Goal: Complete application form

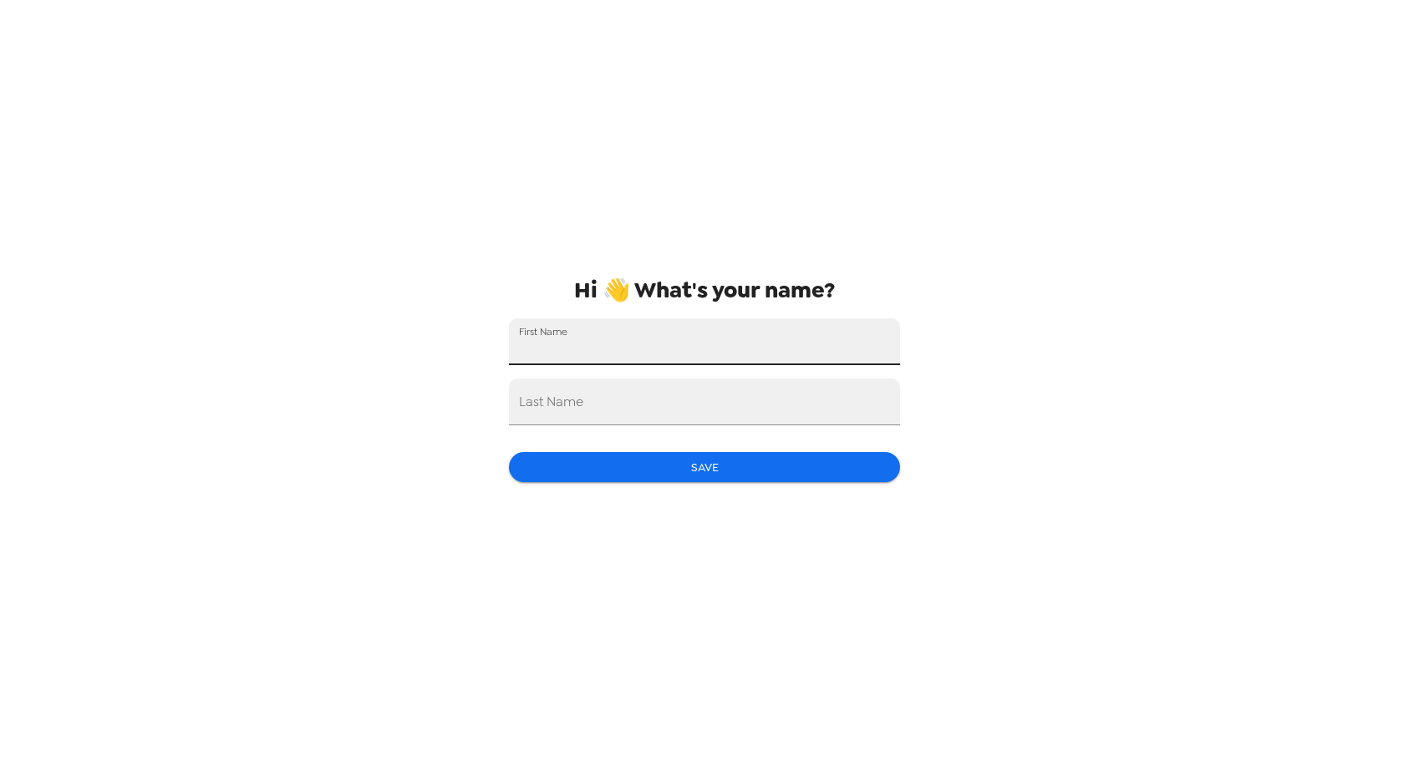
drag, startPoint x: 157, startPoint y: 12, endPoint x: 575, endPoint y: 348, distance: 536.1
click at [575, 348] on input "First Name" at bounding box center [704, 341] width 391 height 47
type input "Vachi"
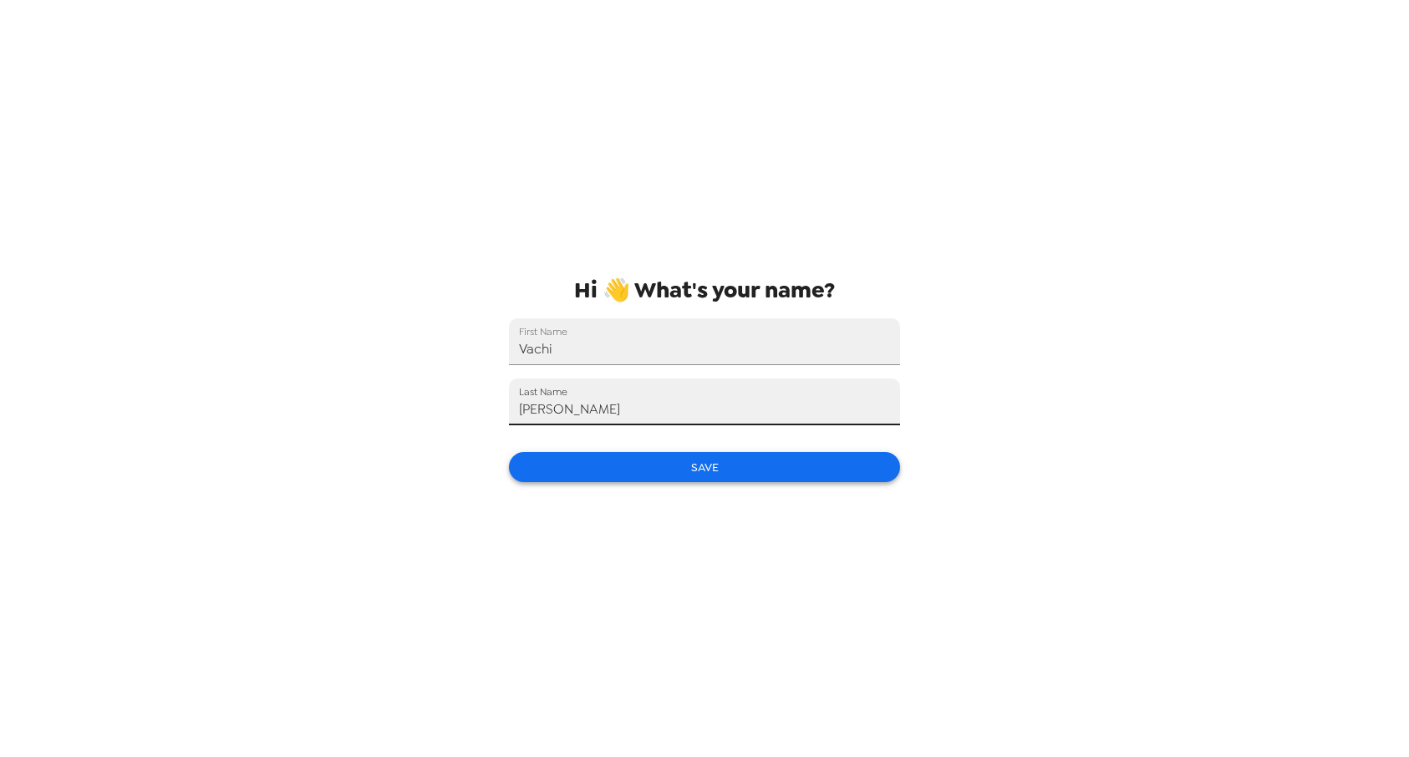
type input "Spivey"
click at [744, 475] on button "Save" at bounding box center [704, 467] width 391 height 31
